Goal: Task Accomplishment & Management: Manage account settings

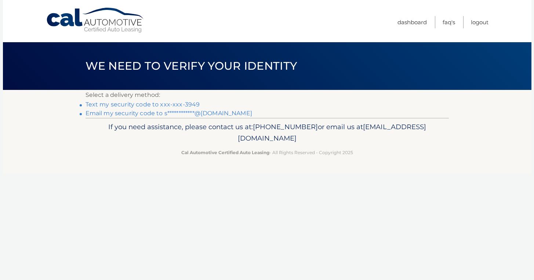
click at [140, 105] on link "Text my security code to xxx-xxx-3949" at bounding box center [142, 104] width 114 height 7
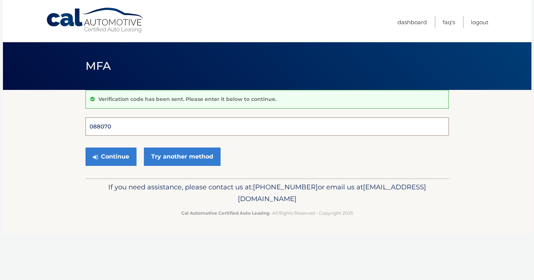
type input "088070"
click at [110, 156] on button "Continue" at bounding box center [110, 156] width 51 height 18
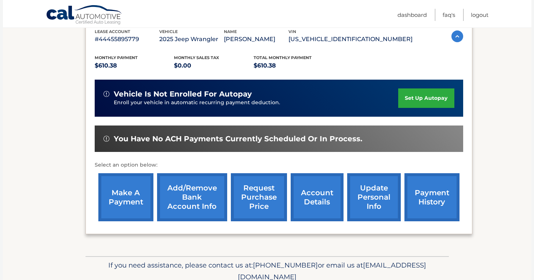
scroll to position [136, 0]
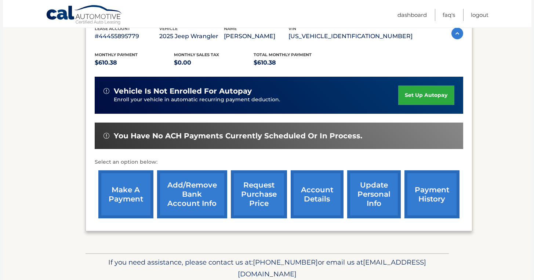
click at [121, 187] on link "make a payment" at bounding box center [125, 194] width 55 height 48
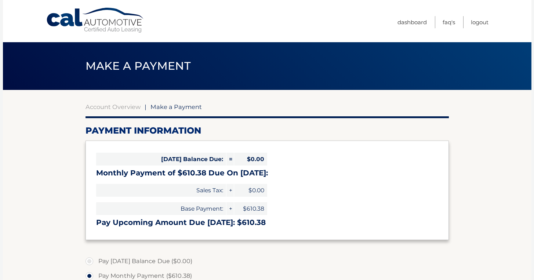
select select "NzMzYTNlYzEtYzU2ZC00NWEyLThiYTQtZjk5OWQ5OWYwYmJm"
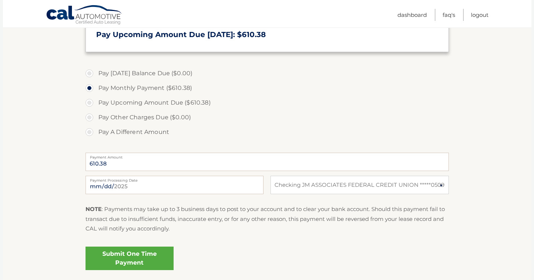
scroll to position [188, 0]
click at [130, 255] on link "Submit One Time Payment" at bounding box center [129, 257] width 88 height 23
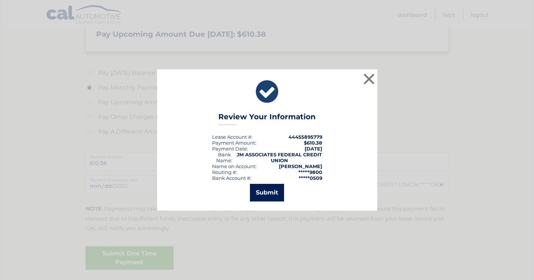
click at [261, 191] on button "Submit" at bounding box center [267, 193] width 34 height 18
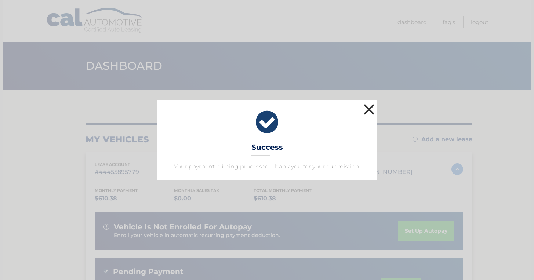
click at [370, 113] on button "×" at bounding box center [369, 109] width 15 height 15
